Goal: Task Accomplishment & Management: Use online tool/utility

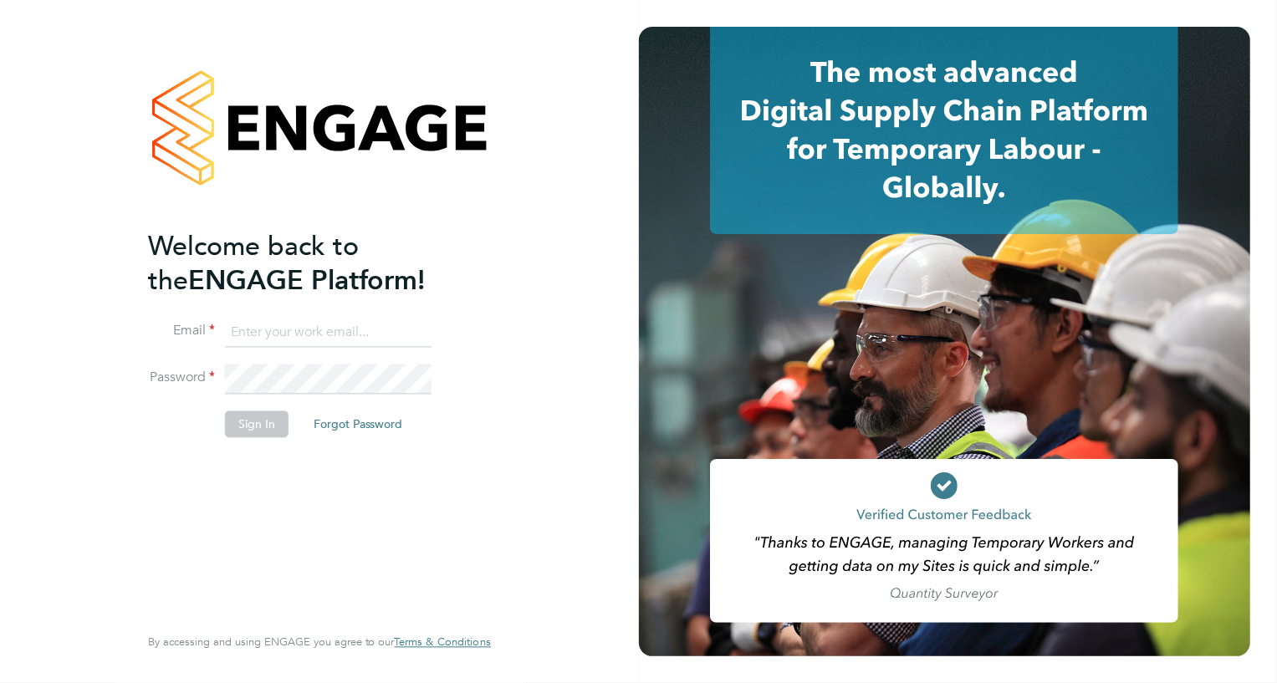
click at [341, 335] on input at bounding box center [328, 333] width 207 height 30
type input "elaine.butler@apleona.com"
click at [252, 421] on button "Sign In" at bounding box center [257, 424] width 64 height 27
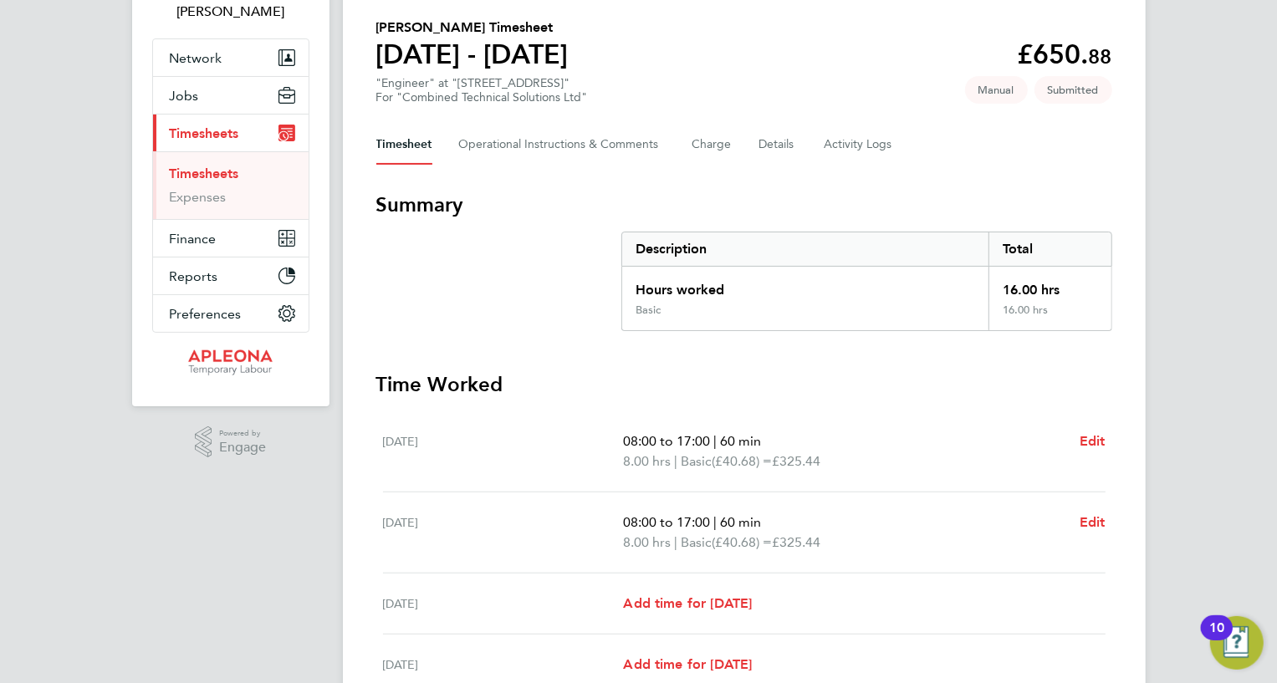
scroll to position [342, 0]
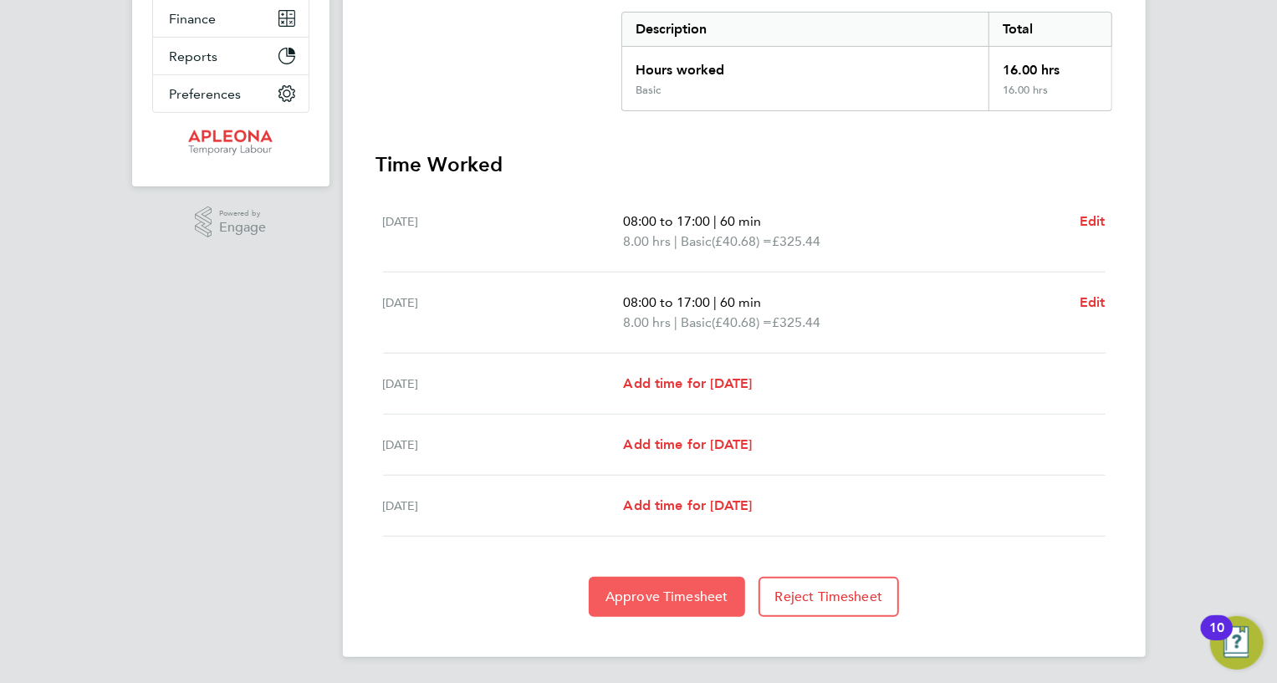
click at [677, 595] on span "Approve Timesheet" at bounding box center [667, 597] width 123 height 17
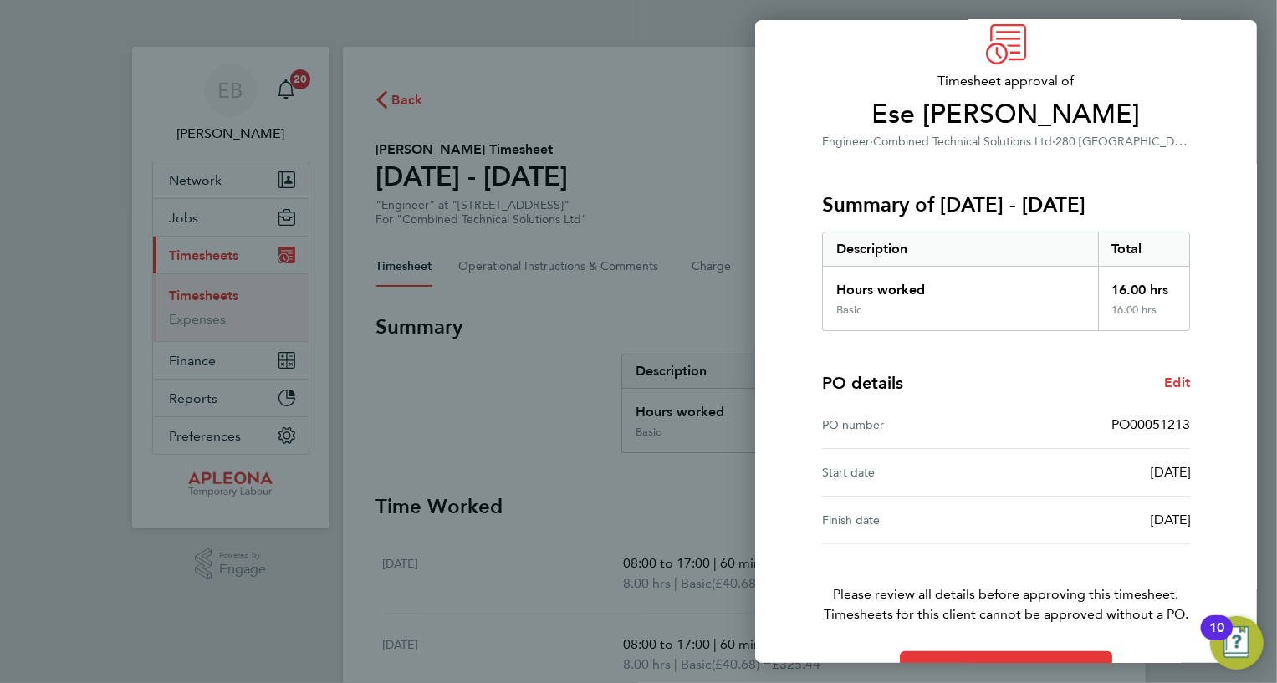
scroll to position [117, 0]
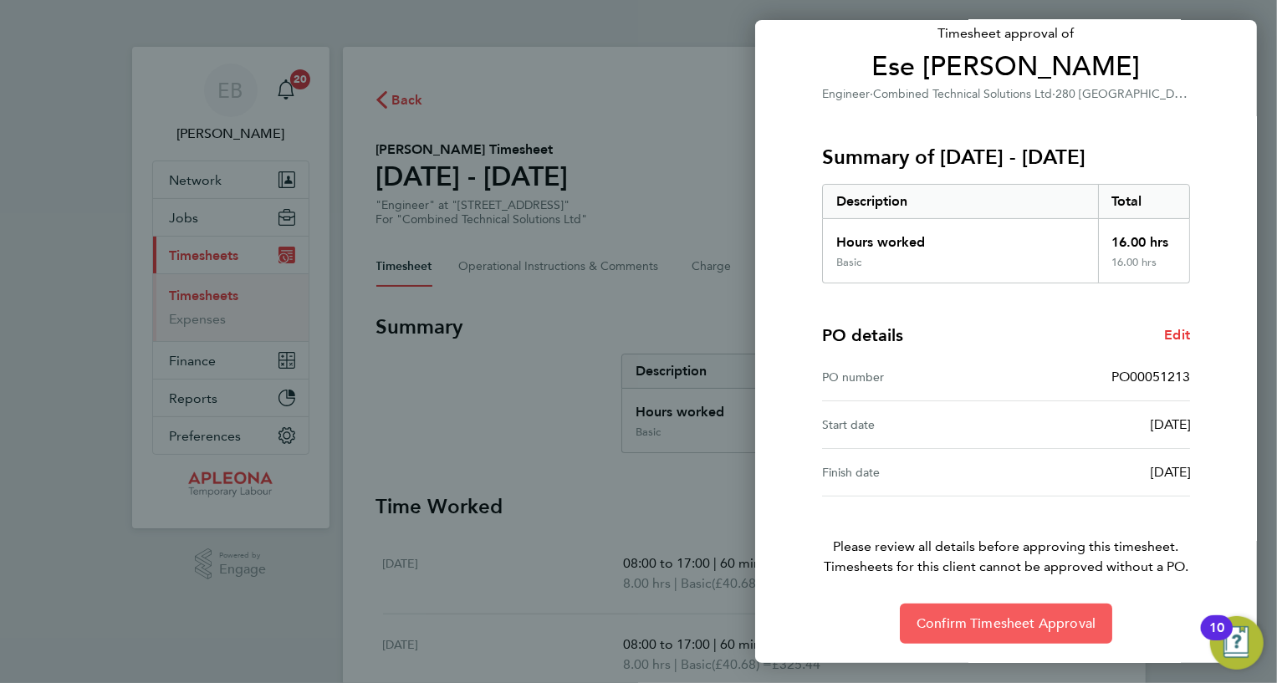
click at [1029, 619] on span "Confirm Timesheet Approval" at bounding box center [1006, 624] width 179 height 17
